Goal: Task Accomplishment & Management: Manage account settings

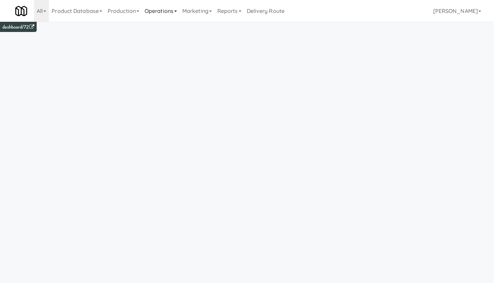
click at [161, 11] on link "Operations" at bounding box center [161, 11] width 38 height 22
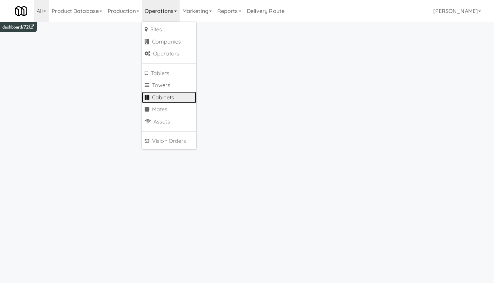
click at [172, 95] on link "Cabinets" at bounding box center [169, 97] width 54 height 12
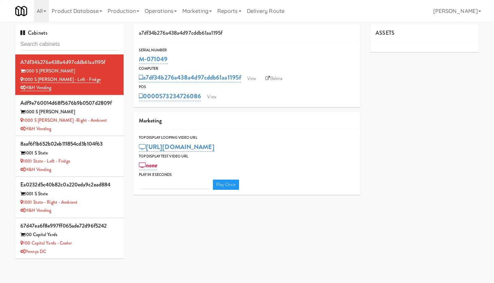
type input "3"
click at [58, 45] on input "text" at bounding box center [69, 44] width 98 height 13
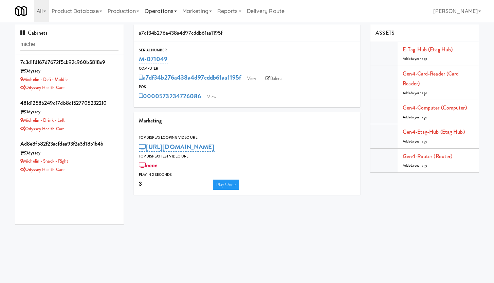
type input "miche"
